Goal: Navigation & Orientation: Find specific page/section

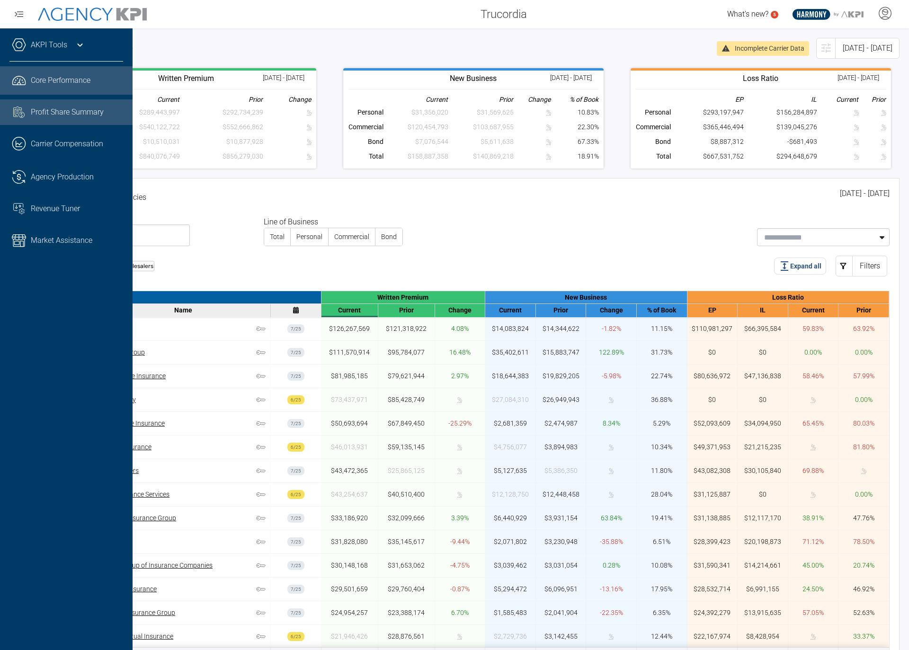
click at [43, 121] on link "Task List Cash Streamline Icon: https://streamlinehq.com Profit Share Summary" at bounding box center [66, 112] width 133 height 26
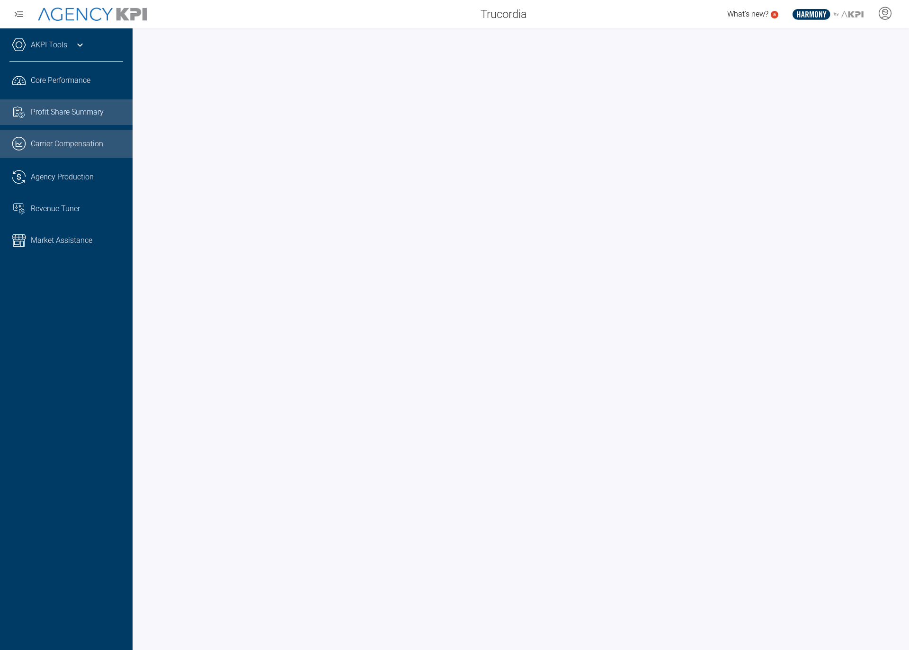
click at [44, 144] on span "Carrier Compensation" at bounding box center [67, 143] width 72 height 11
click at [66, 116] on span "Profit Share Summary" at bounding box center [67, 112] width 73 height 11
click at [27, 98] on ul ".cls-1{fill:none;stroke:#221f20;stroke-linecap:round;stroke-linejoin:round;stro…" at bounding box center [66, 160] width 114 height 189
click at [32, 90] on link ".cls-1{fill:none;stroke:#221f20;stroke-linecap:round;stroke-linejoin:round;stro…" at bounding box center [66, 80] width 133 height 28
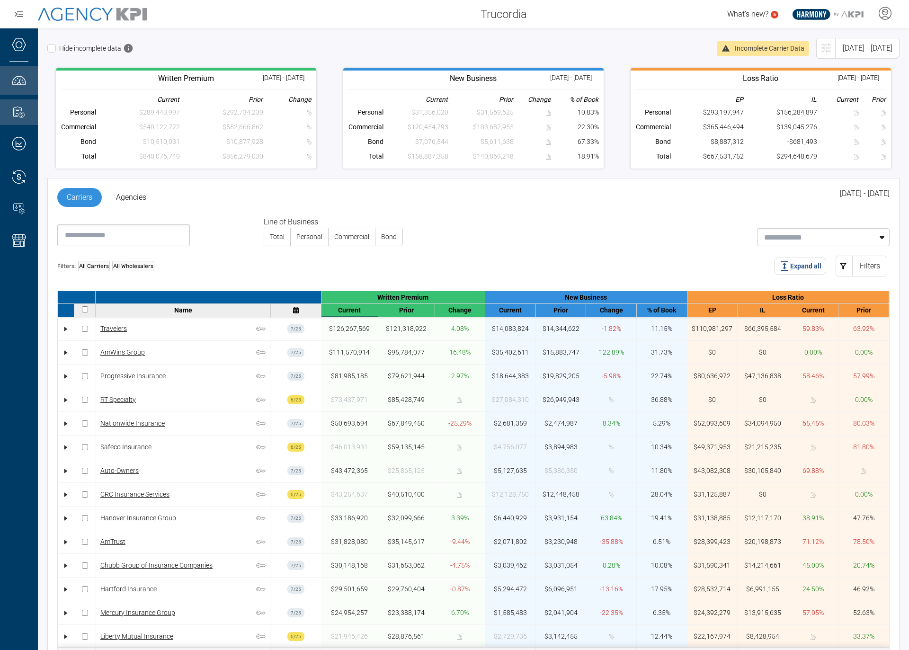
click at [651, 44] on div "Hide incomplete data" at bounding box center [378, 48] width 663 height 9
click at [627, 52] on div "Hide incomplete data" at bounding box center [378, 48] width 663 height 9
click at [608, 51] on div "Hide incomplete data" at bounding box center [378, 48] width 663 height 9
click at [610, 49] on div "Hide incomplete data" at bounding box center [378, 48] width 663 height 9
click at [607, 45] on div "Hide incomplete data" at bounding box center [378, 48] width 663 height 9
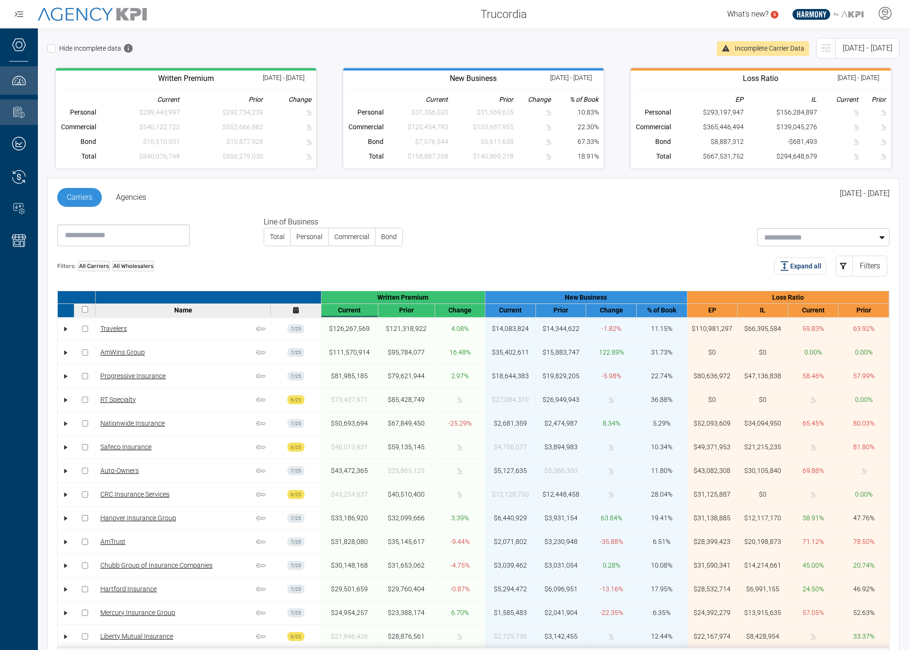
click at [607, 45] on div "Hide incomplete data" at bounding box center [378, 48] width 663 height 9
click at [632, 14] on div "What's new? 5 .st0{fill:#003B66;} .st1{fill:#FFFFFF;} .st2{fill:#949698;} Layer…" at bounding box center [722, 14] width 376 height 19
click at [891, 10] on icon at bounding box center [885, 13] width 14 height 14
click at [851, 36] on li "Log Out" at bounding box center [848, 39] width 102 height 20
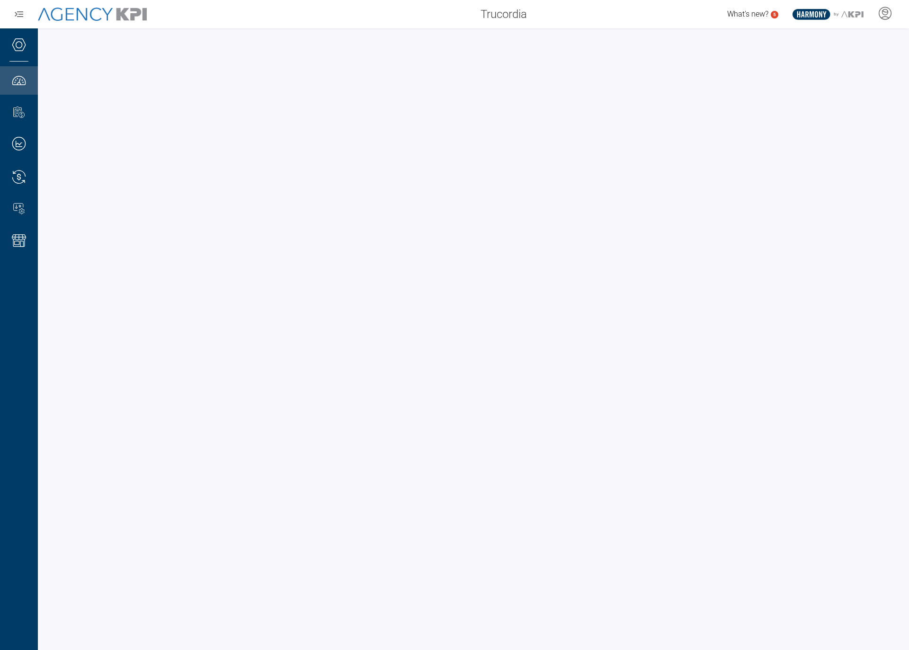
click at [192, 29] on div at bounding box center [474, 339] width 872 height 622
click at [228, 13] on div "Trucordia" at bounding box center [347, 14] width 376 height 19
click at [198, 35] on div at bounding box center [474, 339] width 872 height 622
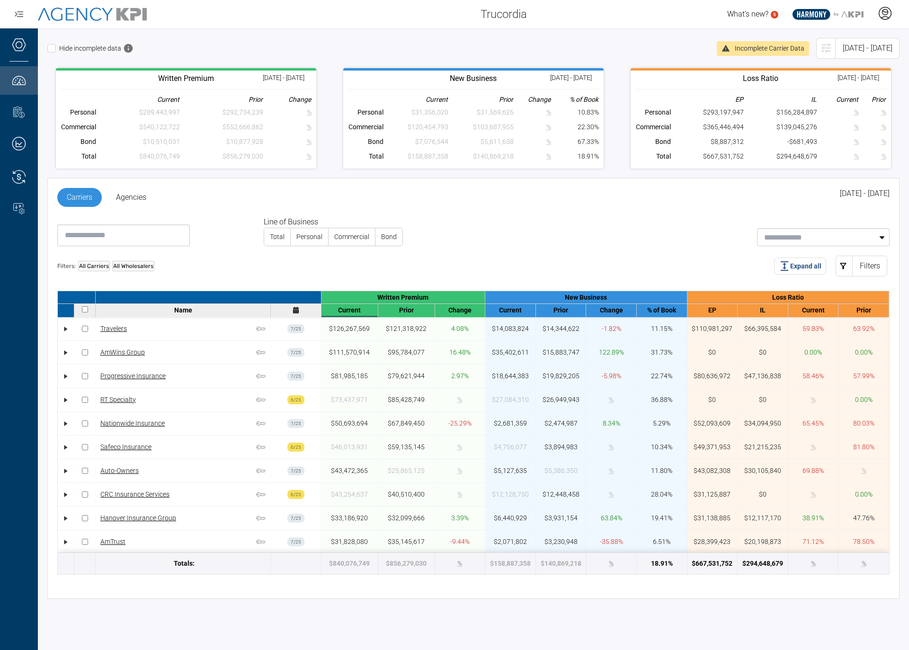
click at [884, 11] on icon at bounding box center [885, 10] width 5 height 1
click at [854, 36] on li "Log Out" at bounding box center [848, 39] width 102 height 20
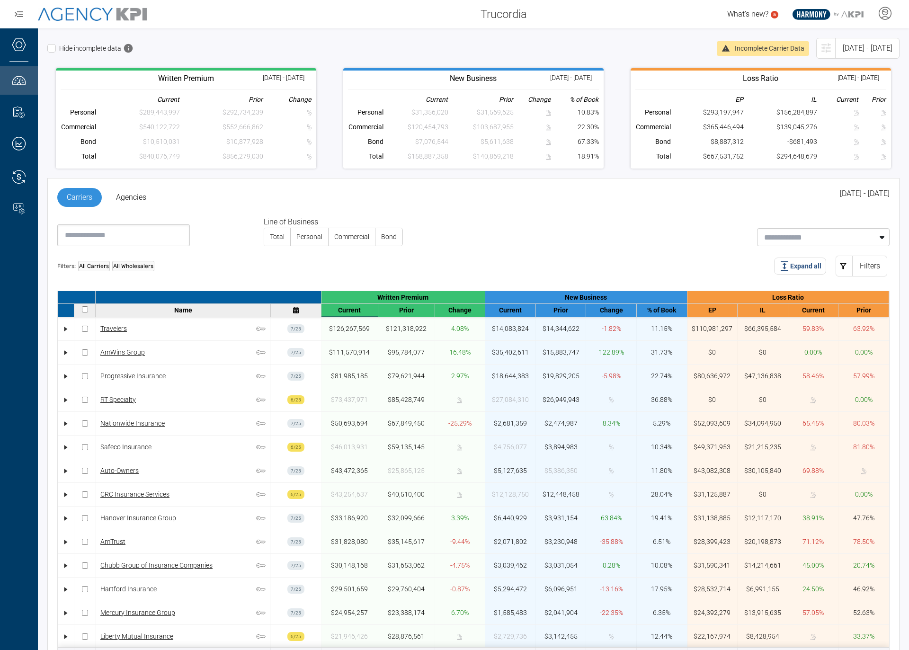
click at [505, 18] on span "Trucordia" at bounding box center [504, 14] width 46 height 17
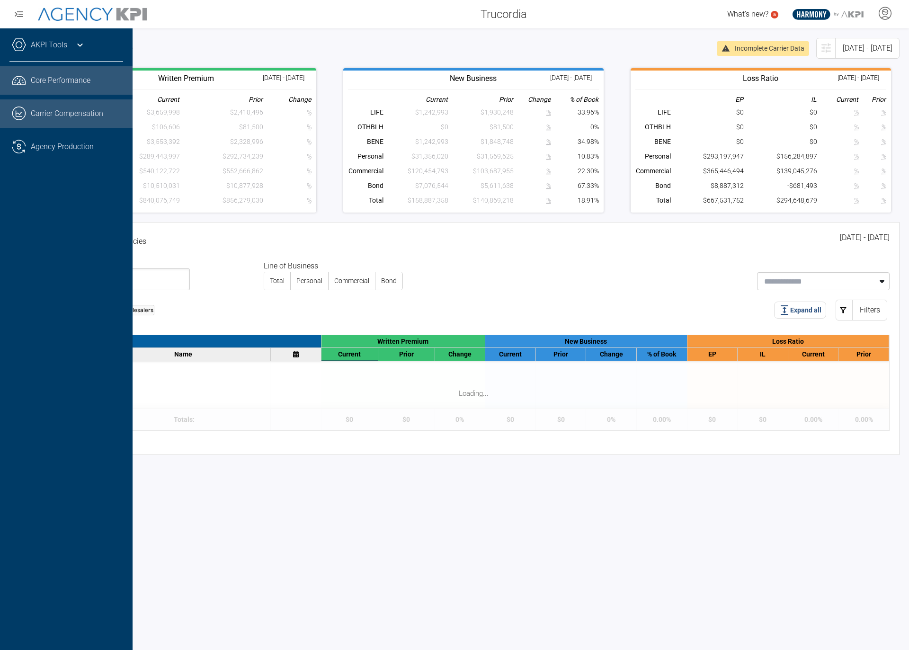
click at [34, 117] on link ".cls-1{fill:none;stroke:#221f20;stroke-linecap:round;stroke-linejoin:round;stro…" at bounding box center [66, 113] width 133 height 28
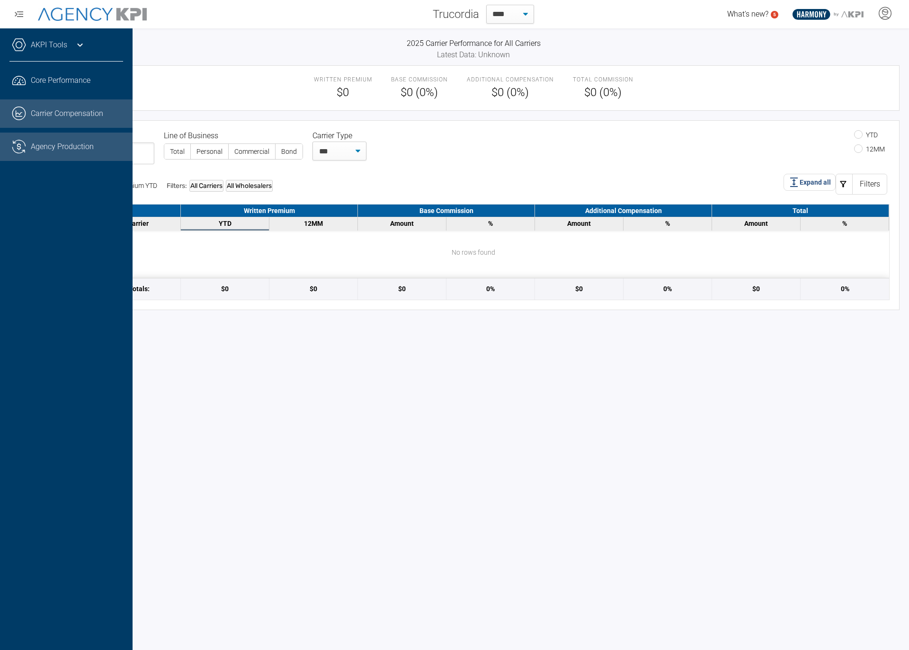
click at [48, 156] on link ".cls-1{fill:none;stroke:#221f20;stroke-linecap:round;stroke-linejoin:round;stro…" at bounding box center [66, 147] width 133 height 28
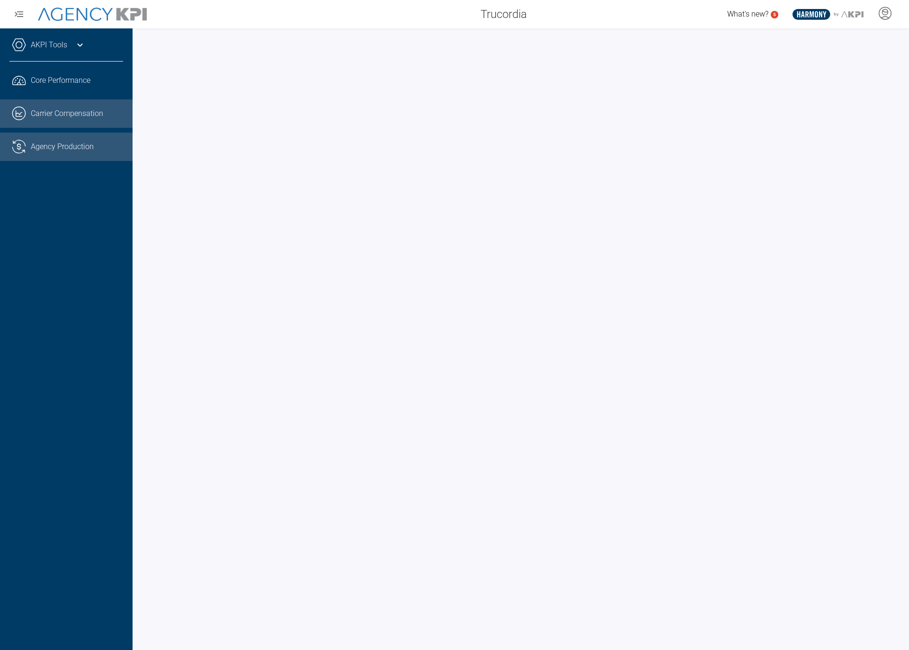
click at [50, 113] on link ".cls-1{fill:none;stroke:#221f20;stroke-linecap:round;stroke-linejoin:round;stro…" at bounding box center [66, 113] width 133 height 28
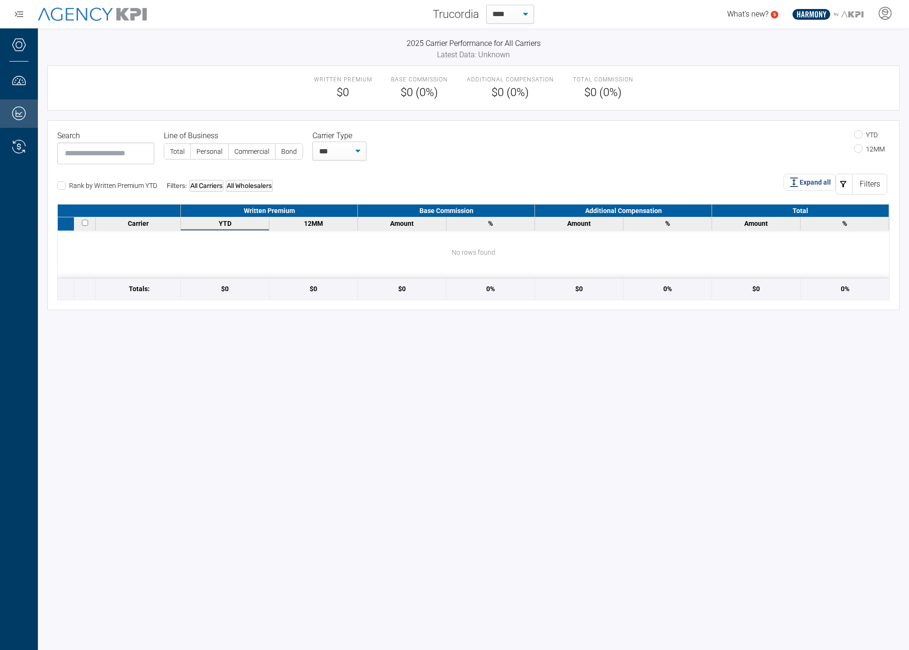
click at [760, 533] on div "2025 Carrier Performance for All Carriers Latest Data: Unknown Written Premium …" at bounding box center [474, 339] width 872 height 622
click at [304, 440] on div "2025 Carrier Performance for All Carriers Latest Data: Unknown Written Premium …" at bounding box center [474, 339] width 872 height 622
